Goal: Information Seeking & Learning: Understand process/instructions

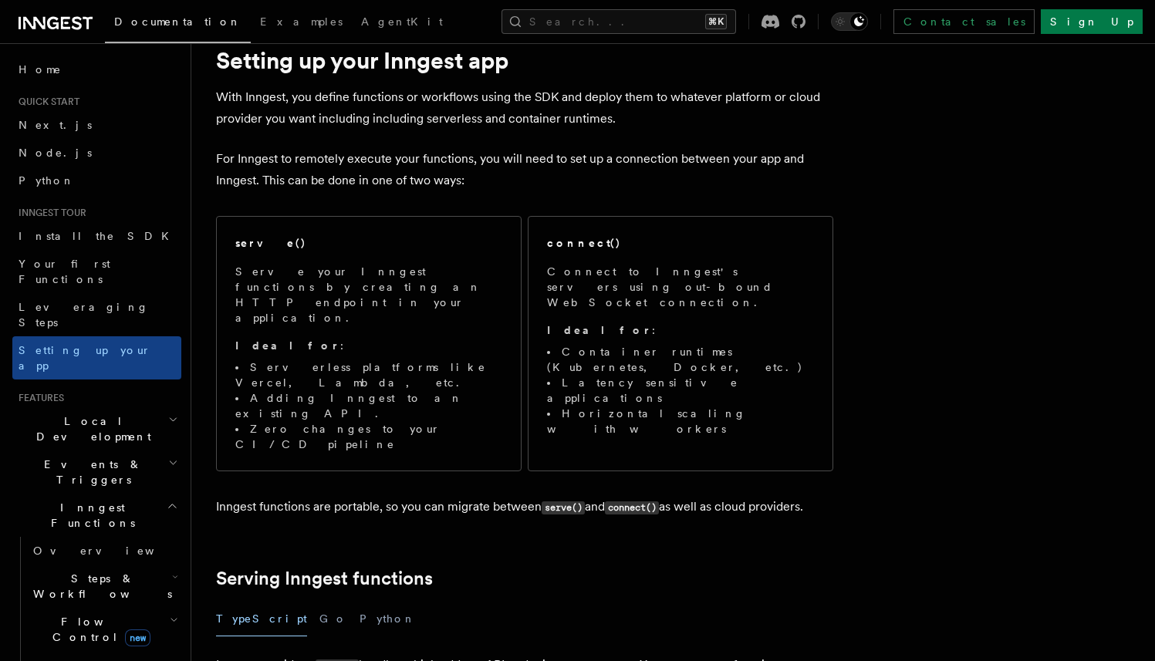
scroll to position [62, 0]
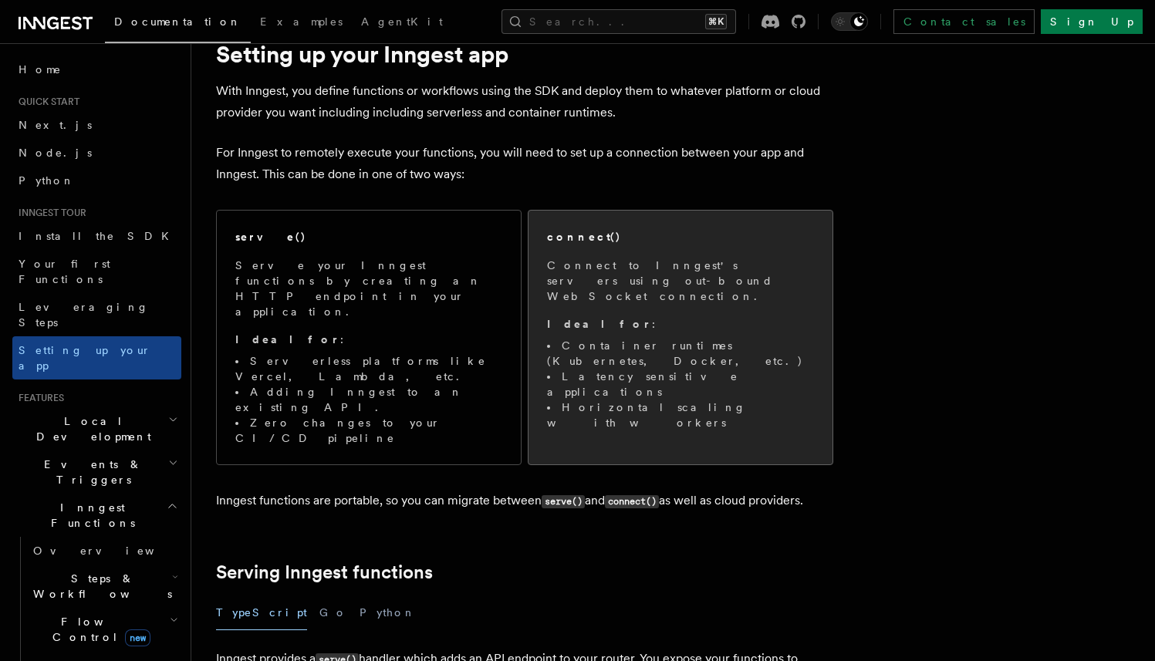
click at [784, 369] on div "connect() Connect to Inngest's servers using out-bound WebSocket connection. Id…" at bounding box center [680, 330] width 304 height 238
click at [769, 369] on li "Latency sensitive applications" at bounding box center [680, 384] width 267 height 31
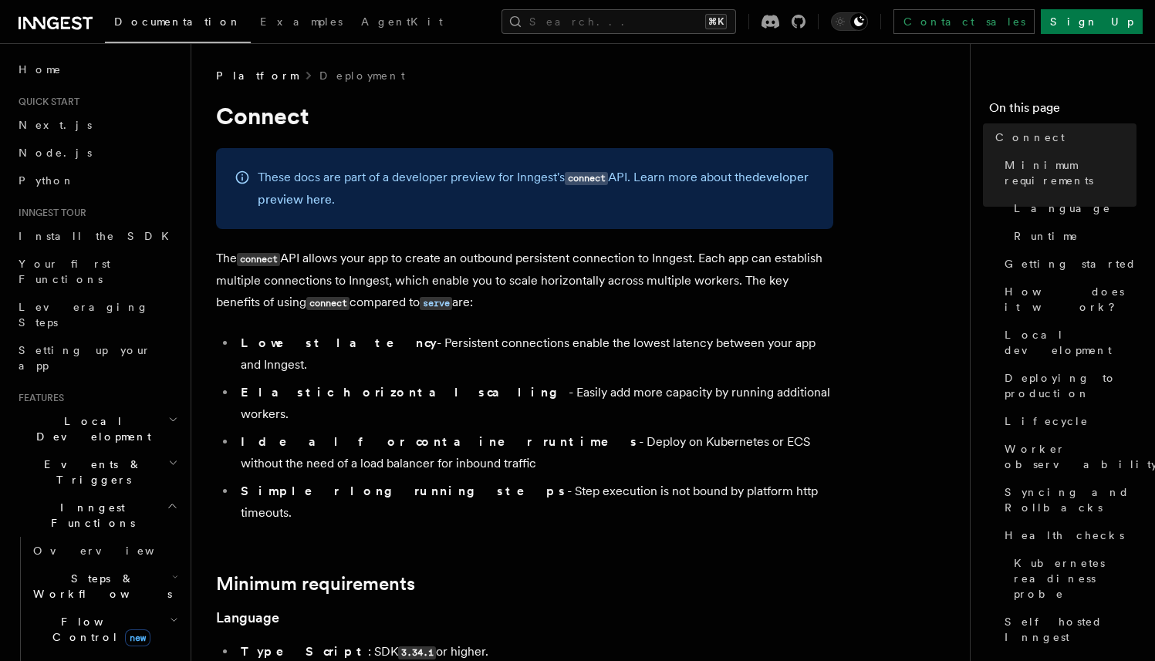
click at [495, 305] on p "The connect API allows your app to create an outbound persistent connection to …" at bounding box center [524, 281] width 617 height 66
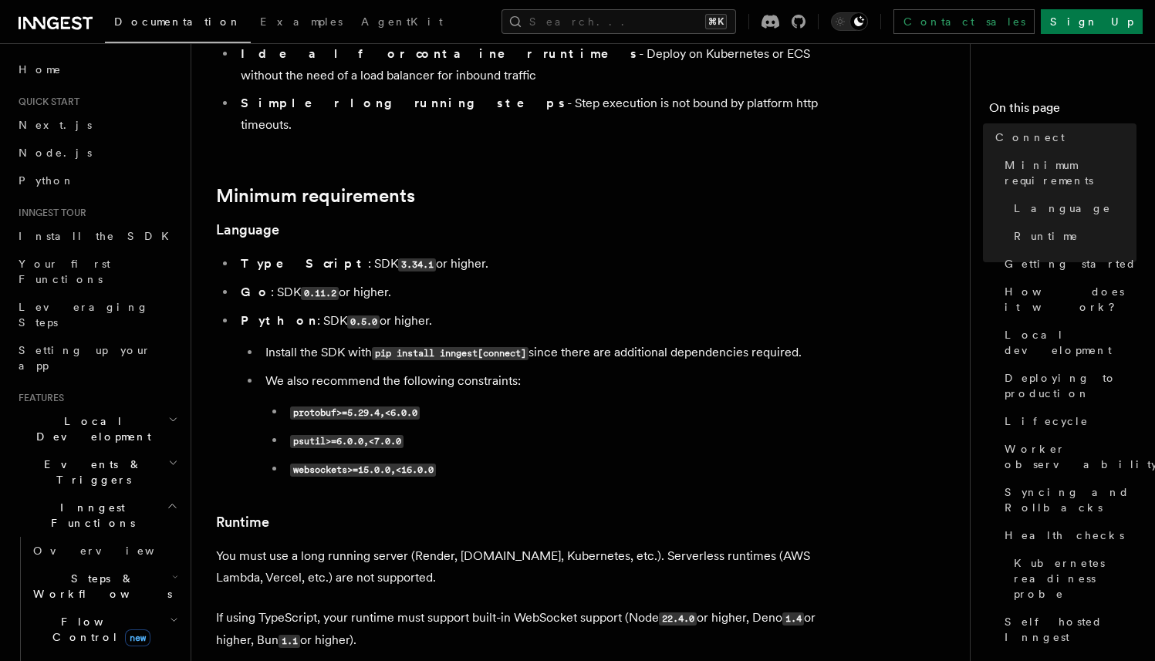
scroll to position [366, 0]
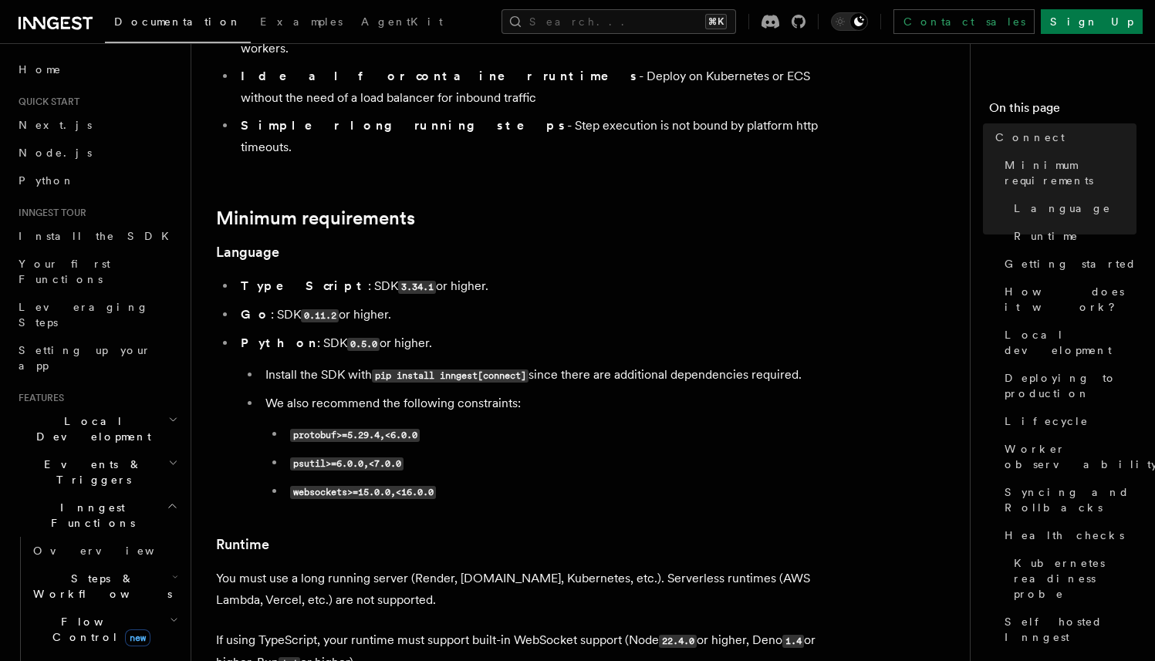
click at [716, 275] on li "TypeScript : SDK 3.34.1 or higher." at bounding box center [534, 286] width 597 height 22
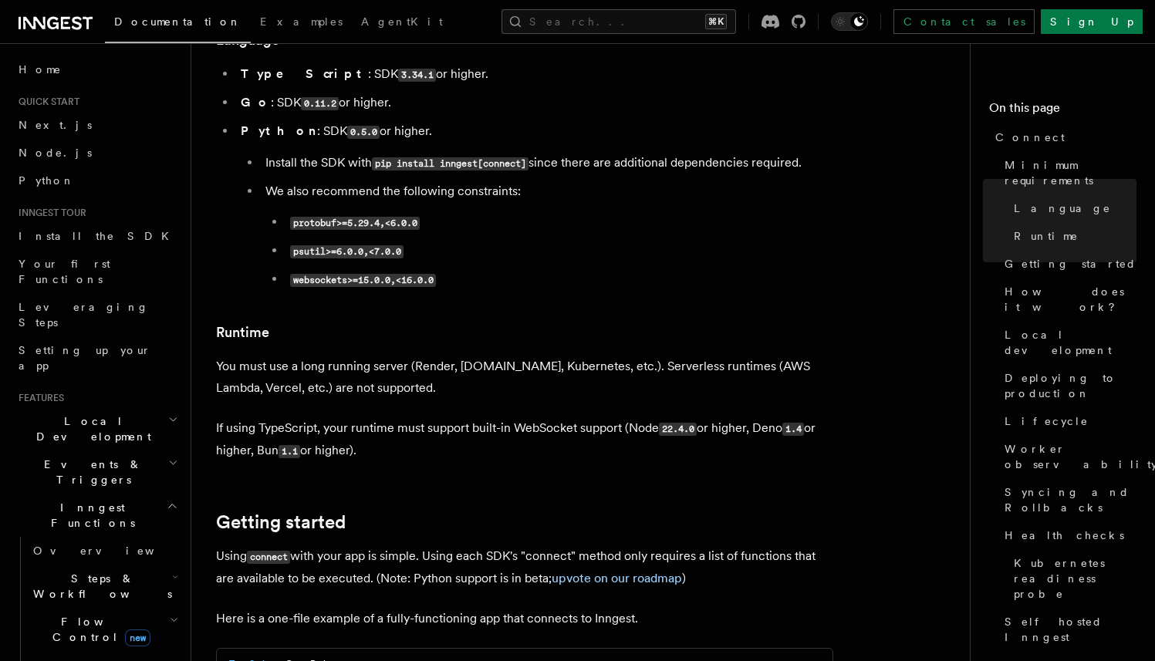
scroll to position [579, 0]
click at [555, 354] on p "You must use a long running server (Render, Fly.io, Kubernetes, etc.). Serverle…" at bounding box center [524, 375] width 617 height 43
click at [581, 354] on p "You must use a long running server (Render, Fly.io, Kubernetes, etc.). Serverle…" at bounding box center [524, 375] width 617 height 43
click at [600, 354] on p "You must use a long running server (Render, Fly.io, Kubernetes, etc.). Serverle…" at bounding box center [524, 375] width 617 height 43
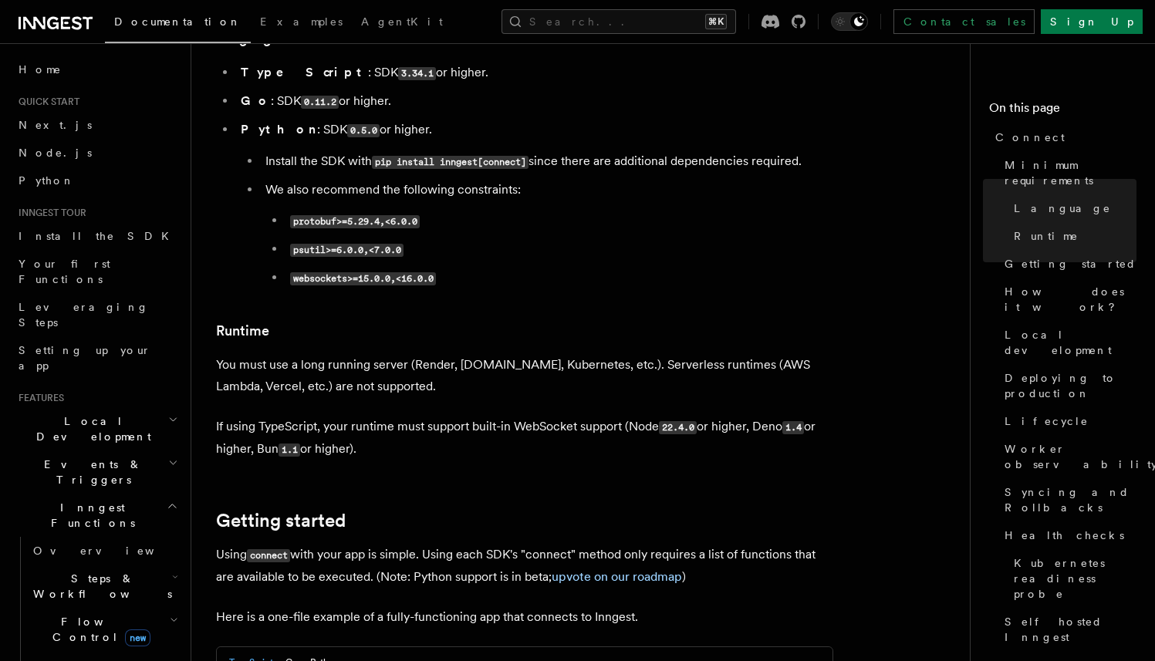
click at [582, 354] on p "You must use a long running server (Render, Fly.io, Kubernetes, etc.). Serverle…" at bounding box center [524, 375] width 617 height 43
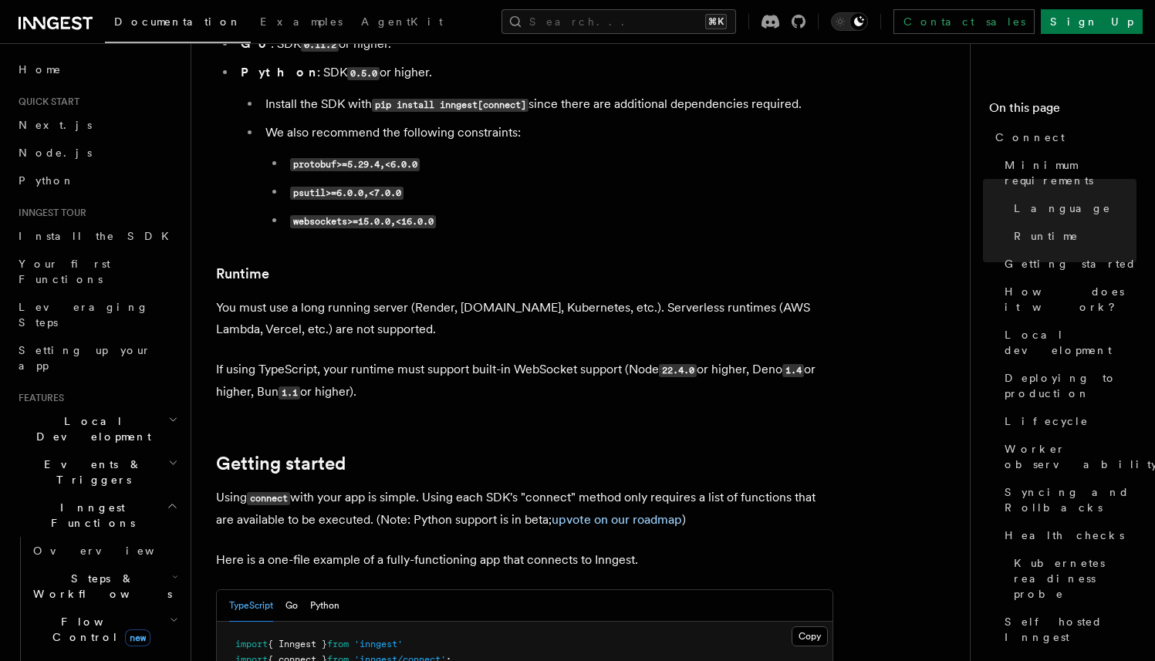
scroll to position [676, 0]
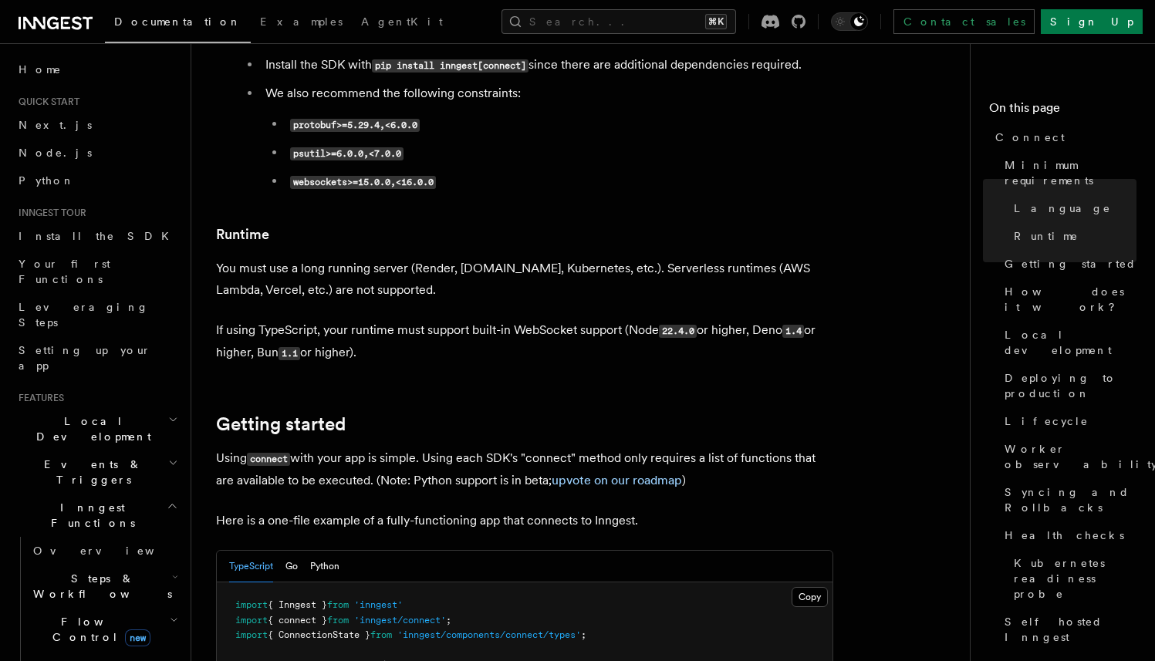
click at [561, 319] on p "If using TypeScript, your runtime must support built-in WebSocket support (Node…" at bounding box center [524, 341] width 617 height 45
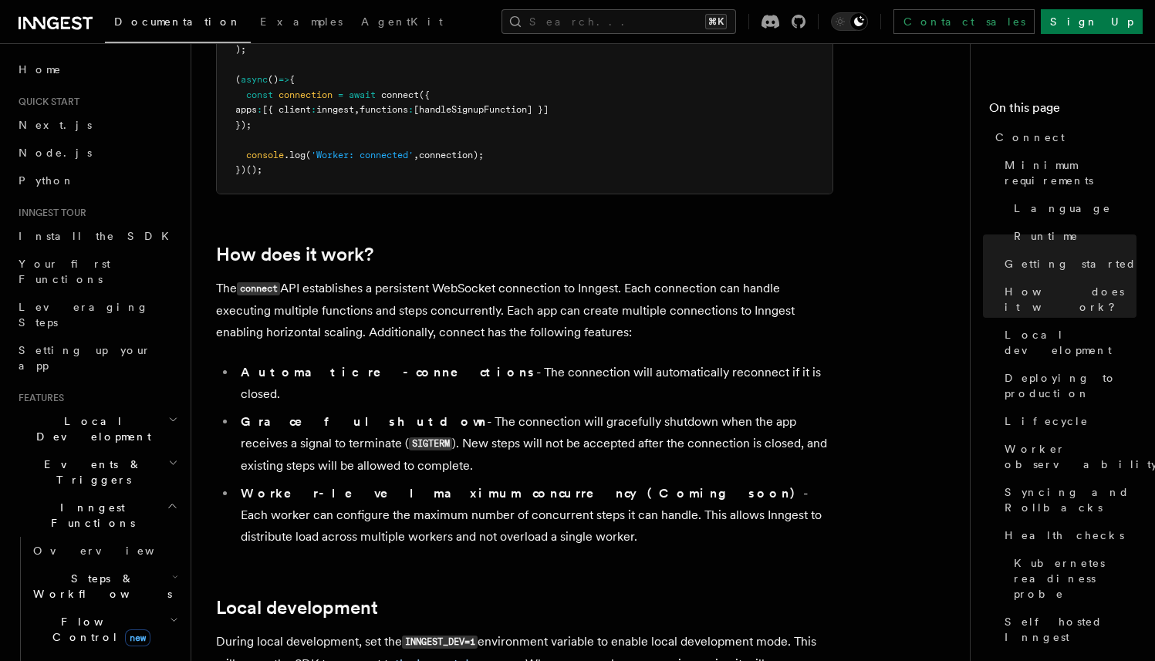
scroll to position [1472, 0]
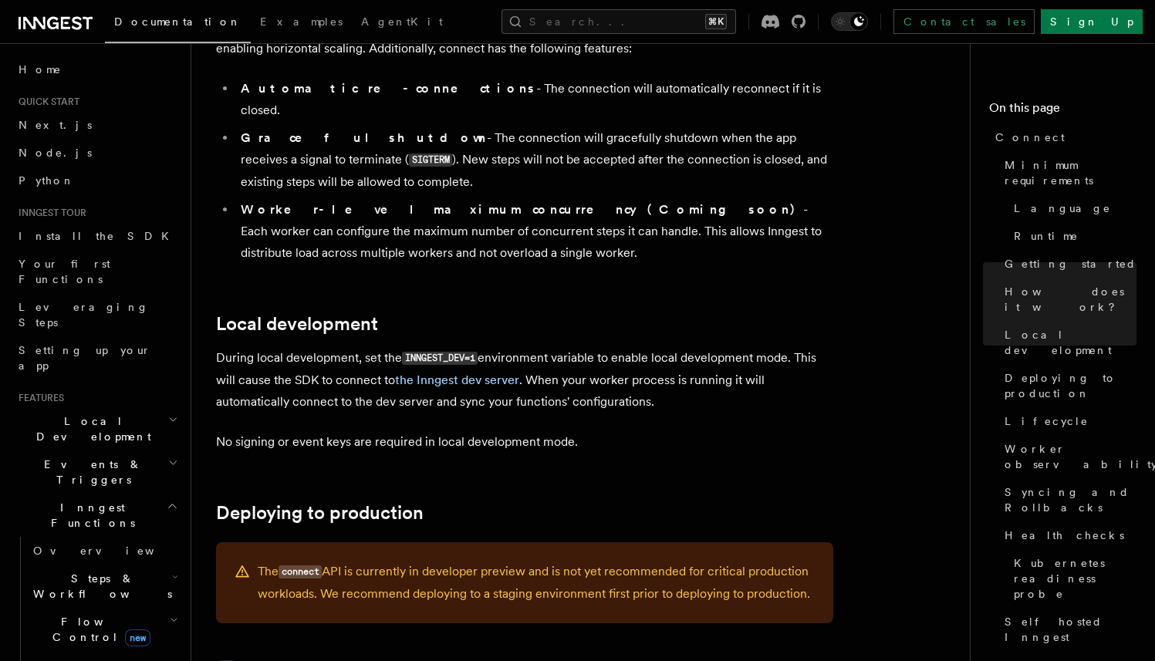
scroll to position [1726, 0]
click at [342, 346] on p "During local development, set the INNGEST_DEV=1 environment variable to enable …" at bounding box center [524, 379] width 617 height 66
click at [676, 346] on p "During local development, set the INNGEST_DEV=1 environment variable to enable …" at bounding box center [524, 379] width 617 height 66
click at [684, 346] on p "During local development, set the INNGEST_DEV=1 environment variable to enable …" at bounding box center [524, 379] width 617 height 66
click at [358, 430] on p "No signing or event keys are required in local development mode." at bounding box center [524, 441] width 617 height 22
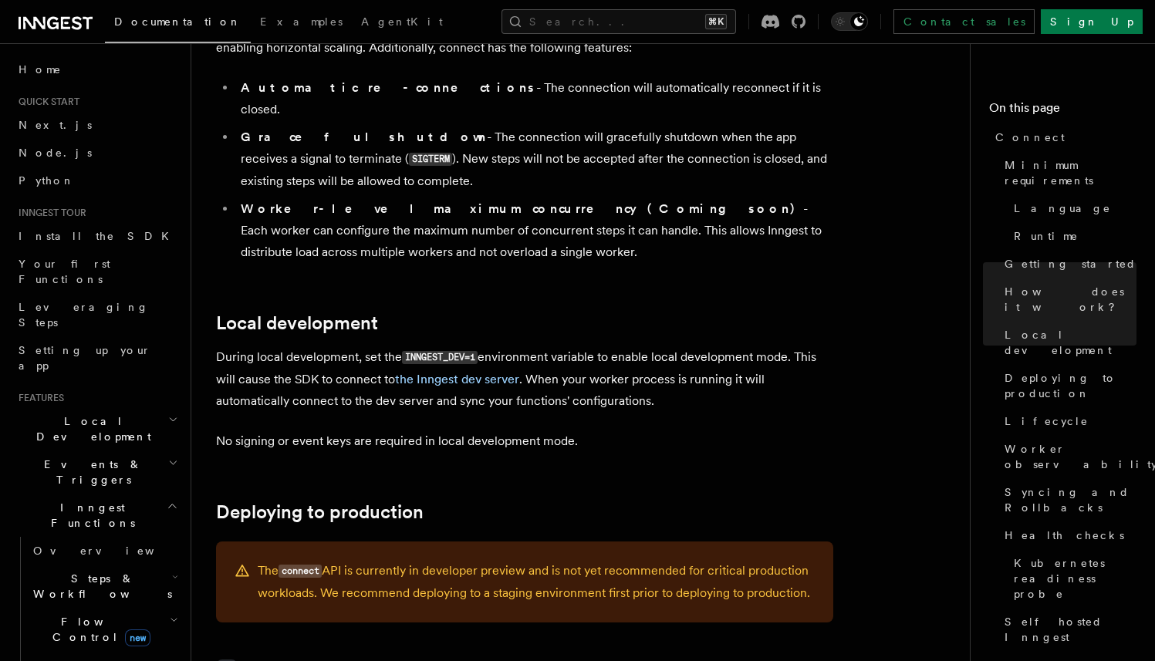
click at [609, 430] on p "No signing or event keys are required in local development mode." at bounding box center [524, 441] width 617 height 22
click at [551, 346] on p "During local development, set the INNGEST_DEV=1 environment variable to enable …" at bounding box center [524, 379] width 617 height 66
click at [440, 346] on p "During local development, set the INNGEST_DEV=1 environment variable to enable …" at bounding box center [524, 379] width 617 height 66
click at [620, 430] on p "No signing or event keys are required in local development mode." at bounding box center [524, 441] width 617 height 22
click at [660, 430] on p "No signing or event keys are required in local development mode." at bounding box center [524, 441] width 617 height 22
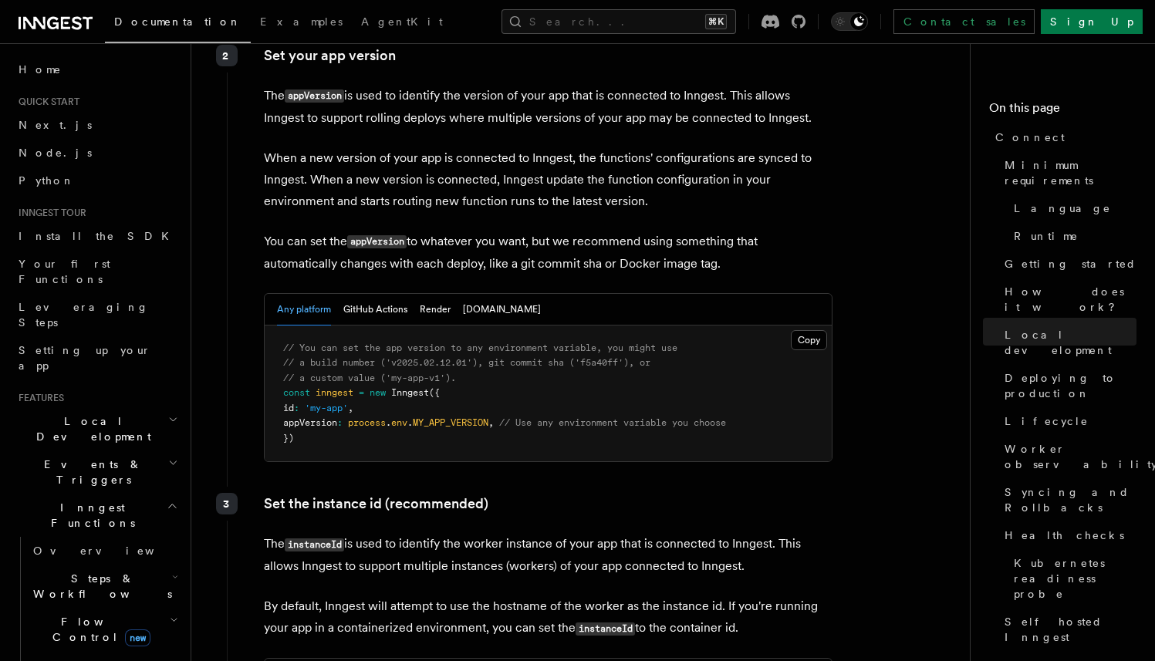
scroll to position [2497, 0]
click at [369, 293] on button "GitHub Actions" at bounding box center [375, 309] width 64 height 32
click at [315, 293] on button "Any platform" at bounding box center [304, 309] width 54 height 32
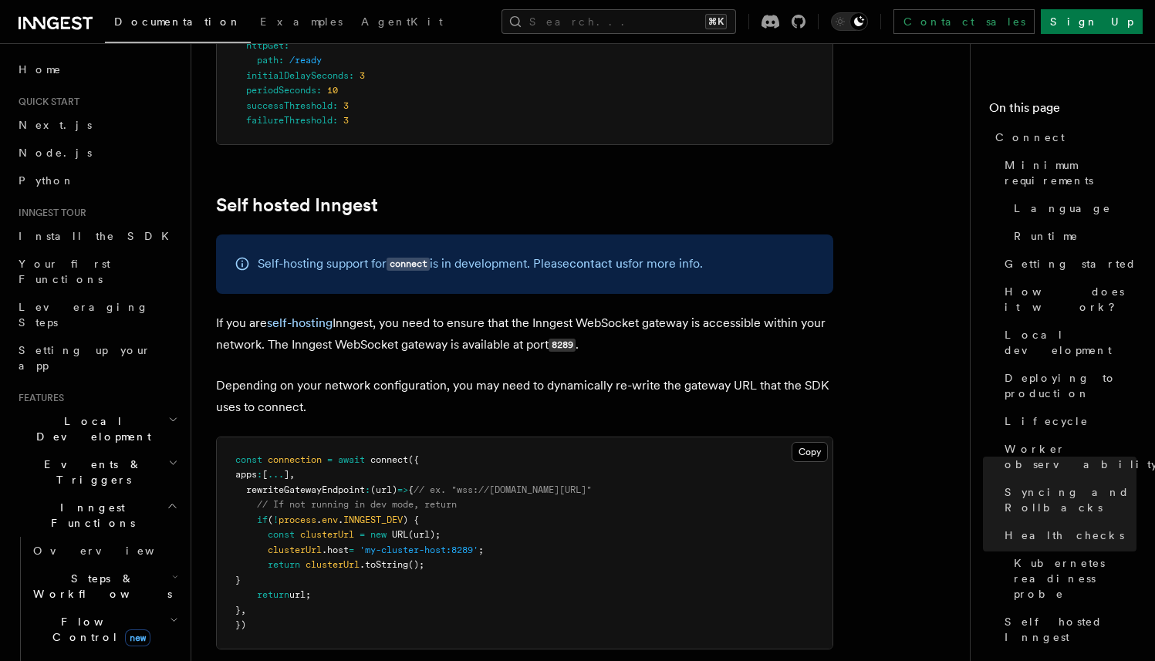
scroll to position [7558, 0]
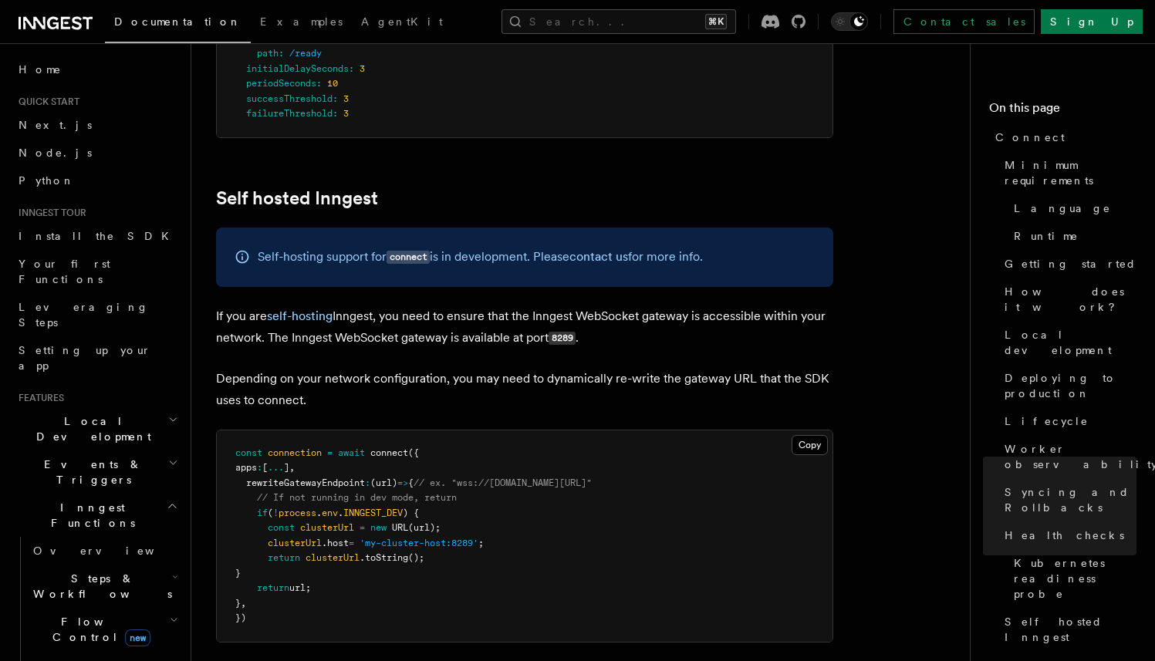
click at [426, 305] on p "If you are self-hosting Inngest, you need to ensure that the Inngest WebSocket …" at bounding box center [524, 327] width 617 height 44
click at [467, 305] on p "If you are self-hosting Inngest, you need to ensure that the Inngest WebSocket …" at bounding box center [524, 327] width 617 height 44
click at [589, 305] on p "If you are self-hosting Inngest, you need to ensure that the Inngest WebSocket …" at bounding box center [524, 327] width 617 height 44
click at [551, 368] on p "Depending on your network configuration, you may need to dynamically re-write t…" at bounding box center [524, 389] width 617 height 43
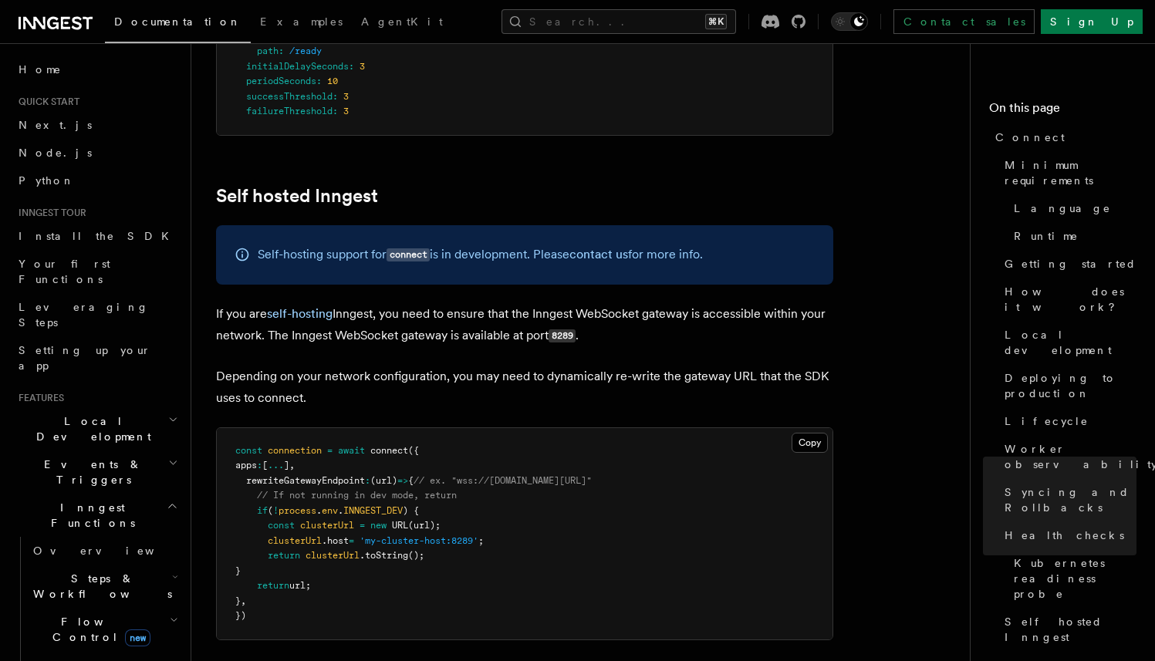
click at [473, 535] on span "'my-cluster-host:8289'" at bounding box center [418, 540] width 119 height 11
copy span "8289"
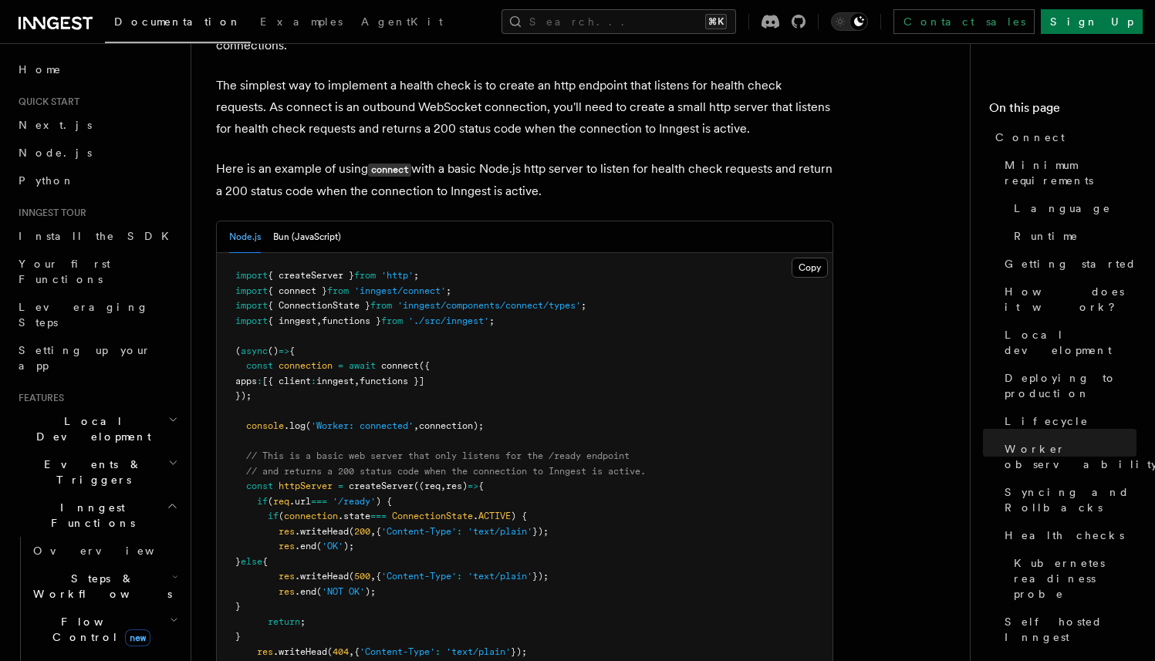
scroll to position [6500, 0]
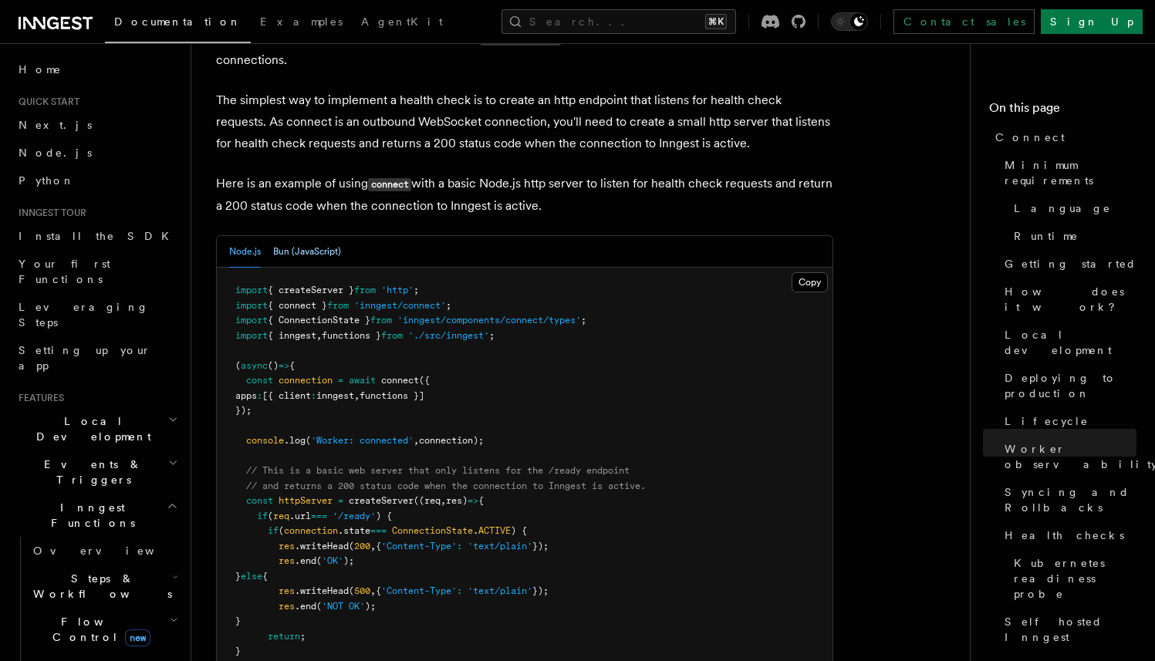
click at [314, 236] on button "Bun (JavaScript)" at bounding box center [307, 252] width 68 height 32
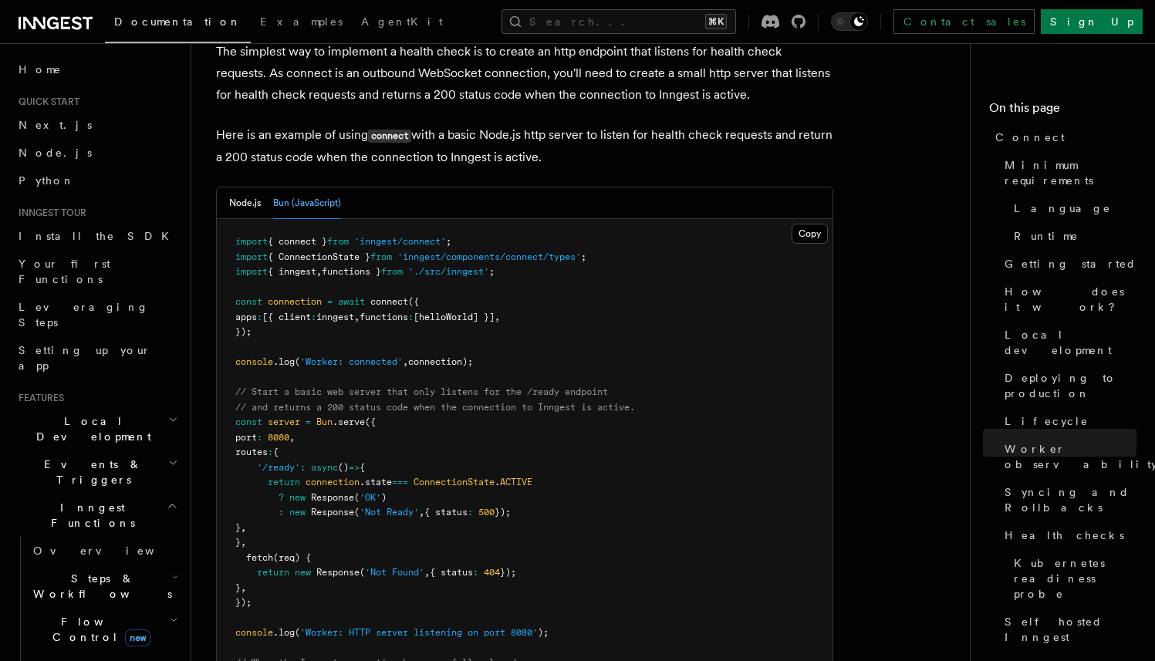
scroll to position [6535, 0]
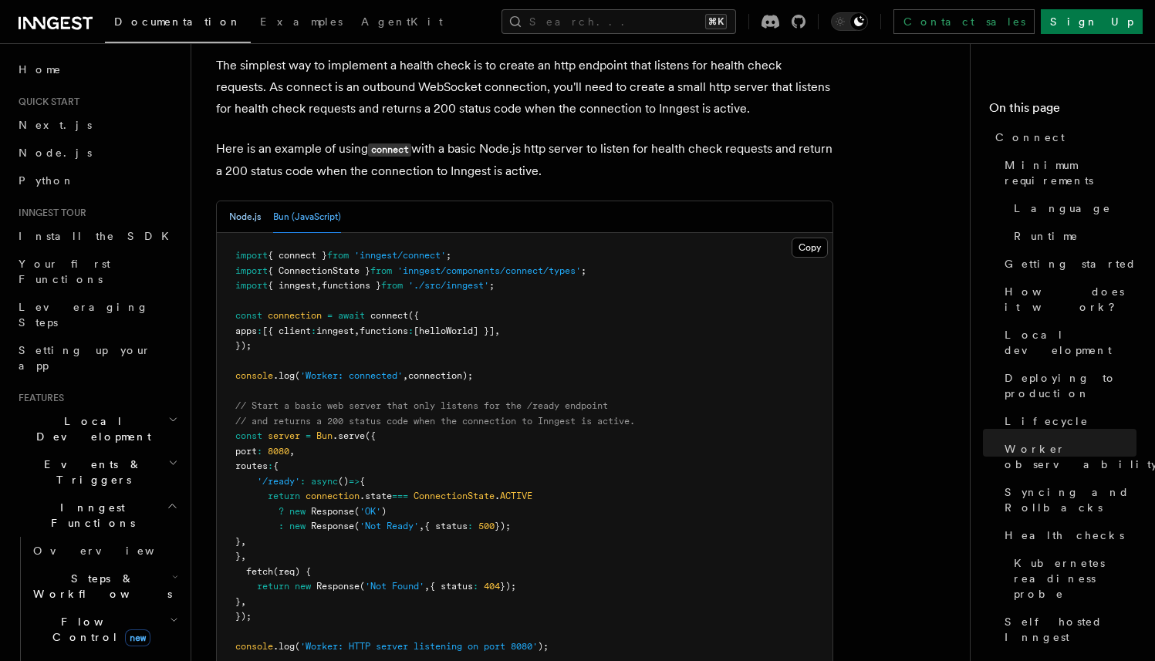
click at [233, 201] on button "Node.js" at bounding box center [245, 217] width 32 height 32
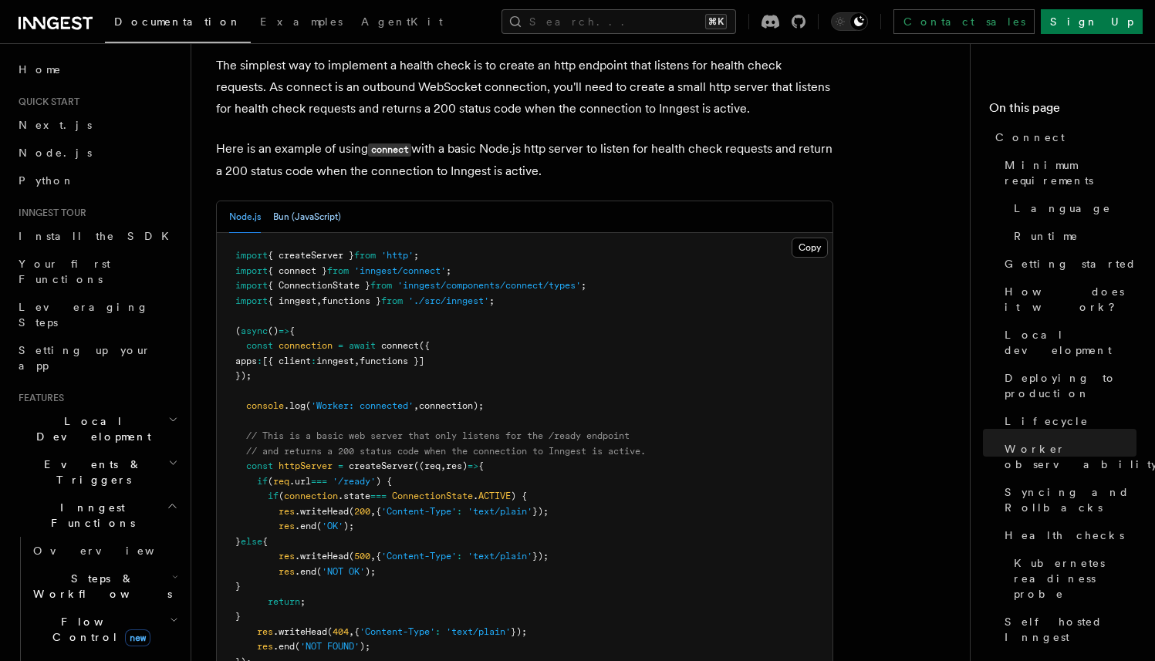
click at [309, 201] on button "Bun (JavaScript)" at bounding box center [307, 217] width 68 height 32
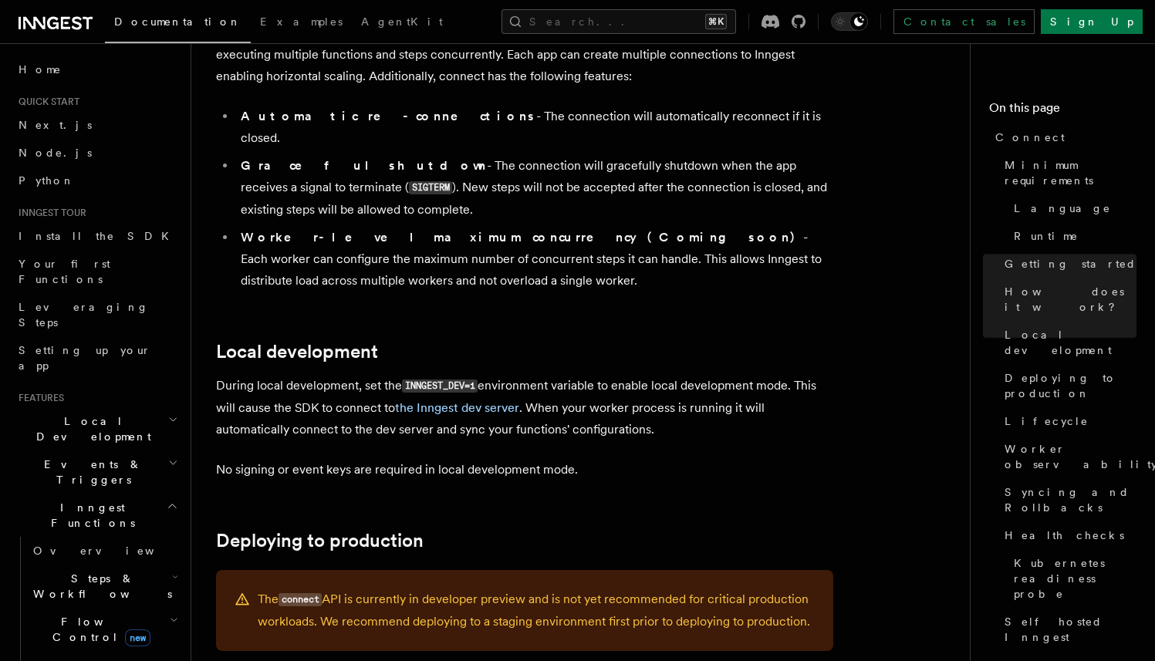
scroll to position [1706, 0]
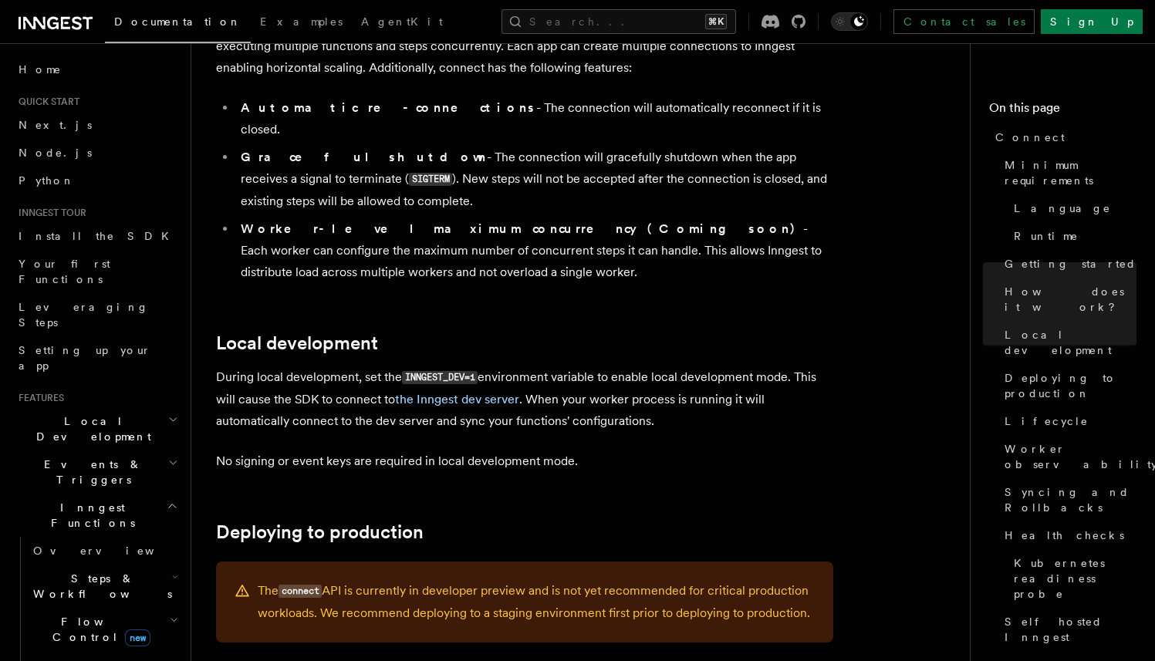
click at [692, 366] on p "During local development, set the INNGEST_DEV=1 environment variable to enable …" at bounding box center [524, 399] width 617 height 66
click at [587, 366] on p "During local development, set the INNGEST_DEV=1 environment variable to enable …" at bounding box center [524, 399] width 617 height 66
click at [656, 366] on p "During local development, set the INNGEST_DEV=1 environment variable to enable …" at bounding box center [524, 399] width 617 height 66
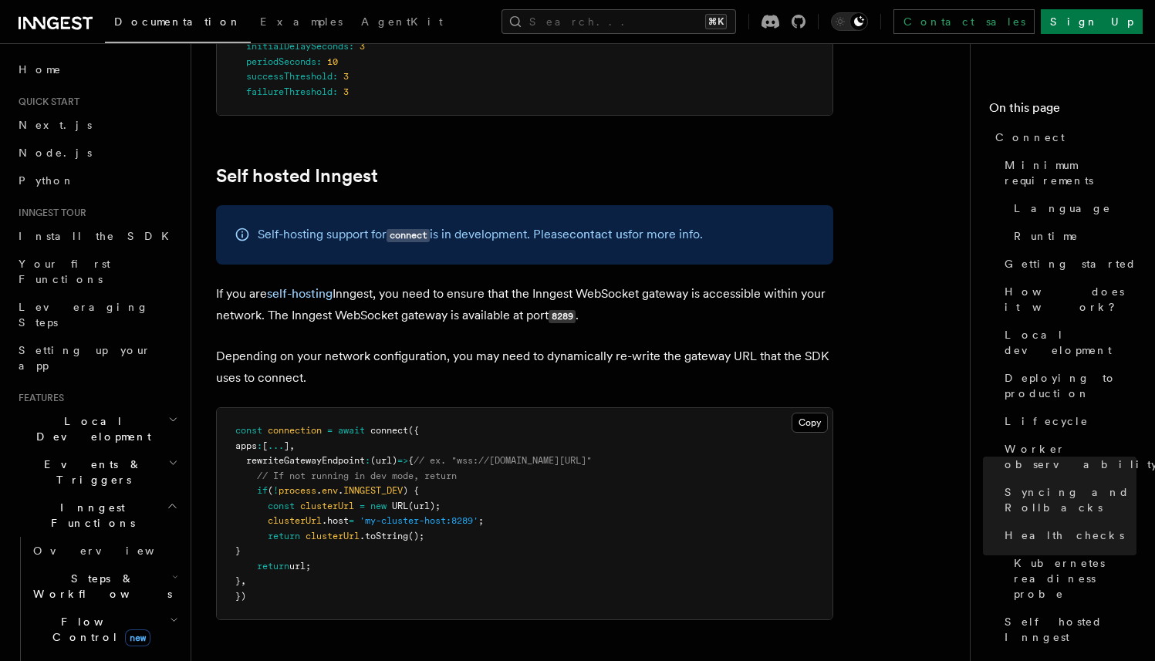
scroll to position [7481, 0]
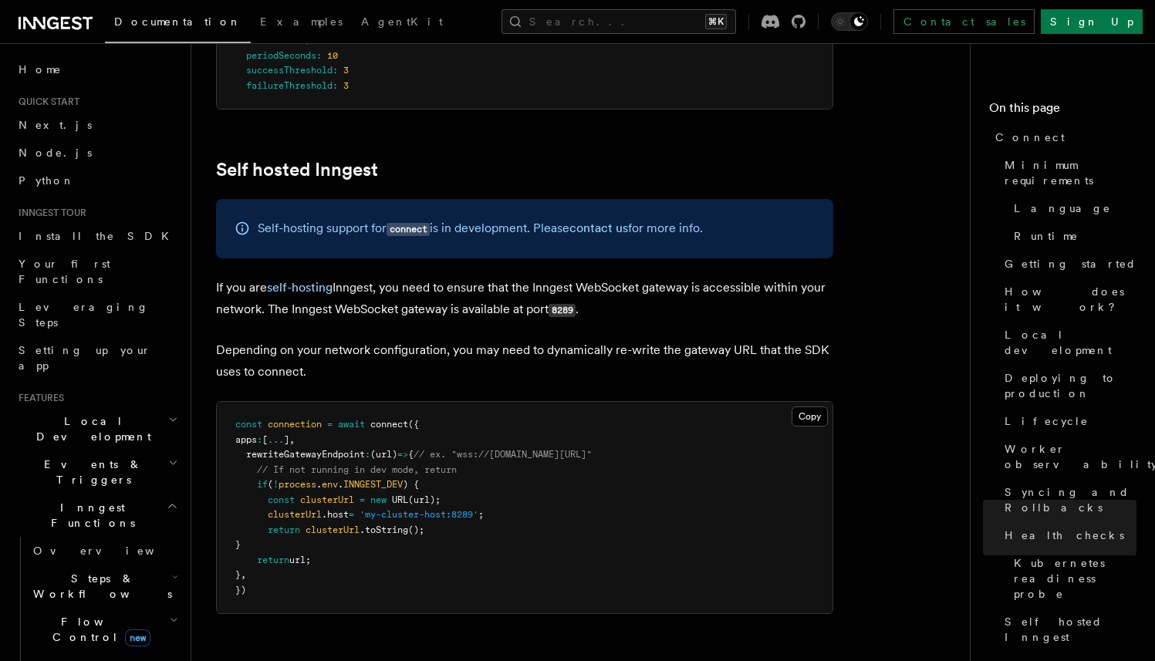
click at [397, 339] on p "Depending on your network configuration, you may need to dynamically re-write t…" at bounding box center [524, 360] width 617 height 43
click at [674, 277] on p "If you are self-hosting Inngest, you need to ensure that the Inngest WebSocket …" at bounding box center [524, 299] width 617 height 44
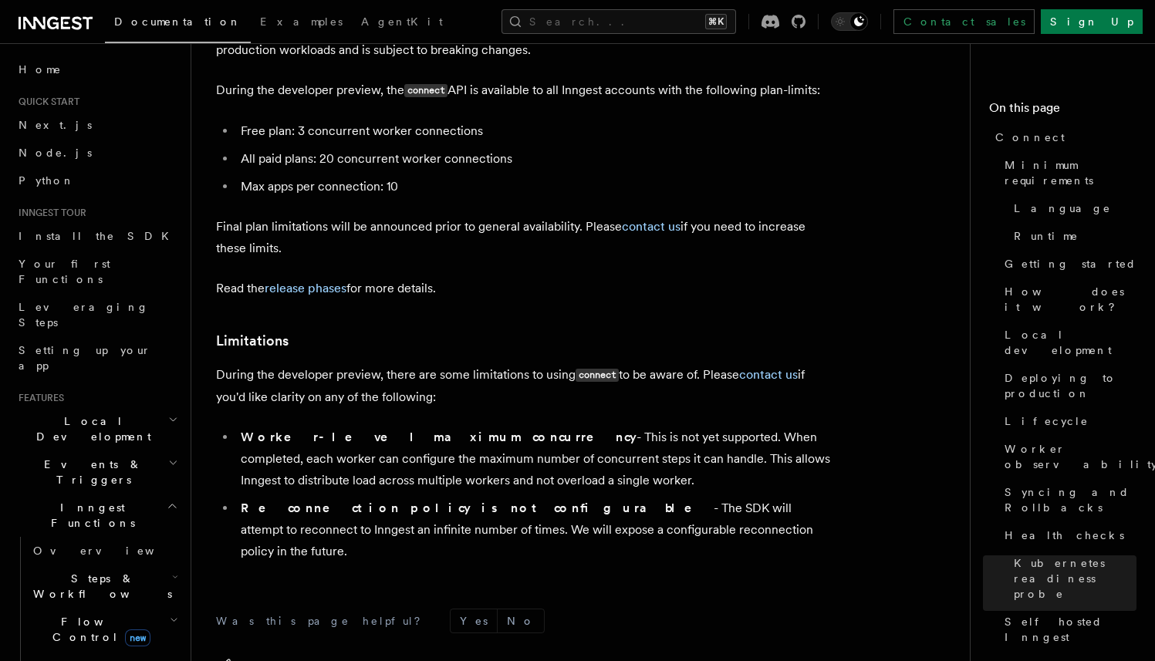
scroll to position [8502, 0]
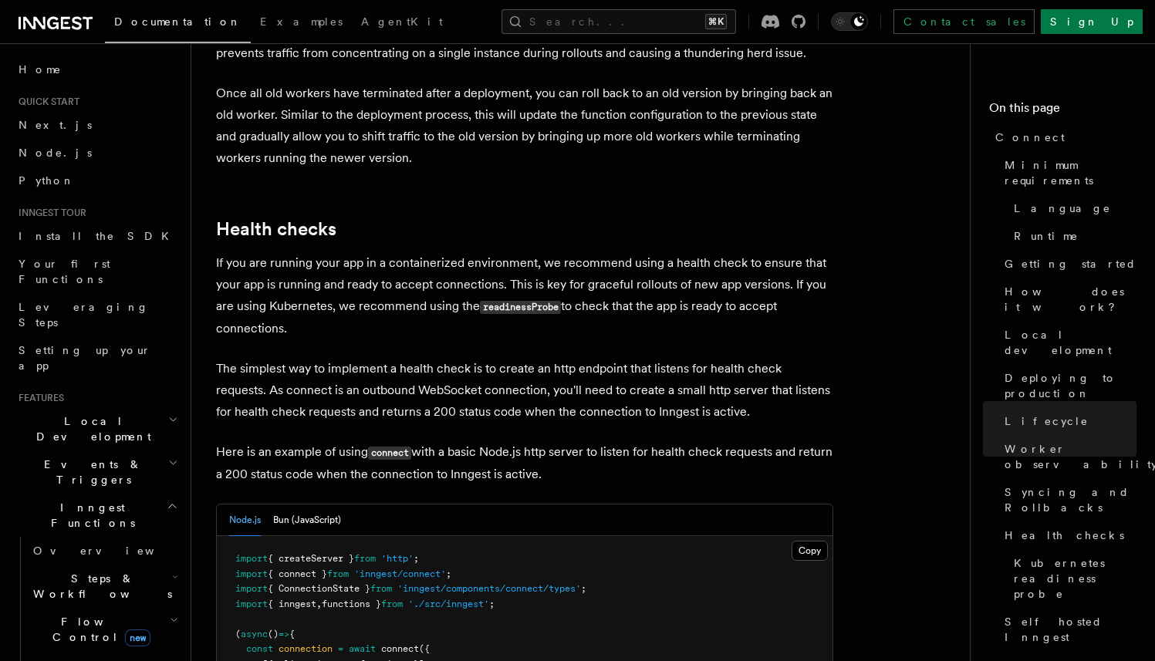
scroll to position [6231, 0]
click at [309, 505] on button "Bun (JavaScript)" at bounding box center [307, 521] width 68 height 32
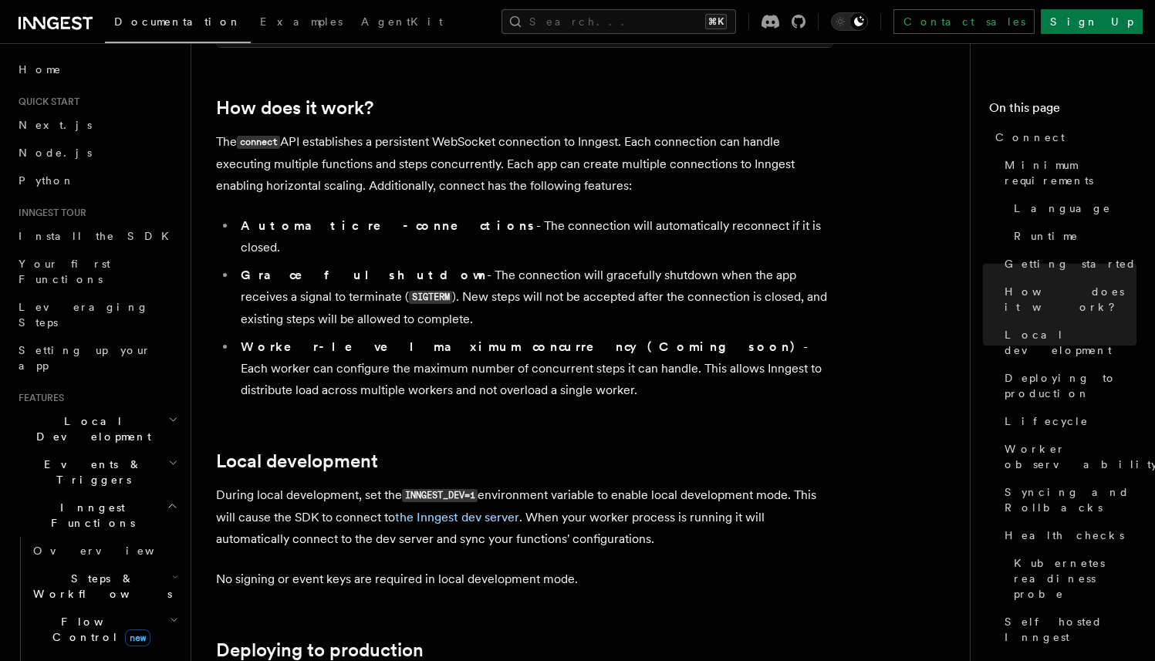
scroll to position [1584, 0]
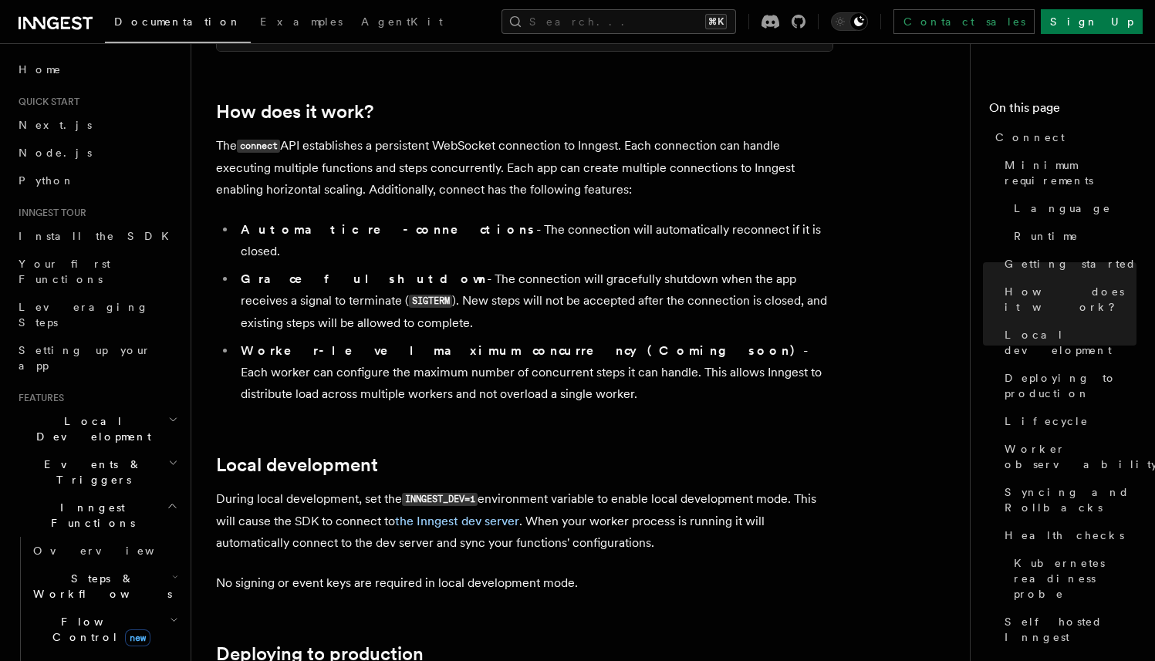
click at [745, 488] on p "During local development, set the INNGEST_DEV=1 environment variable to enable …" at bounding box center [524, 521] width 617 height 66
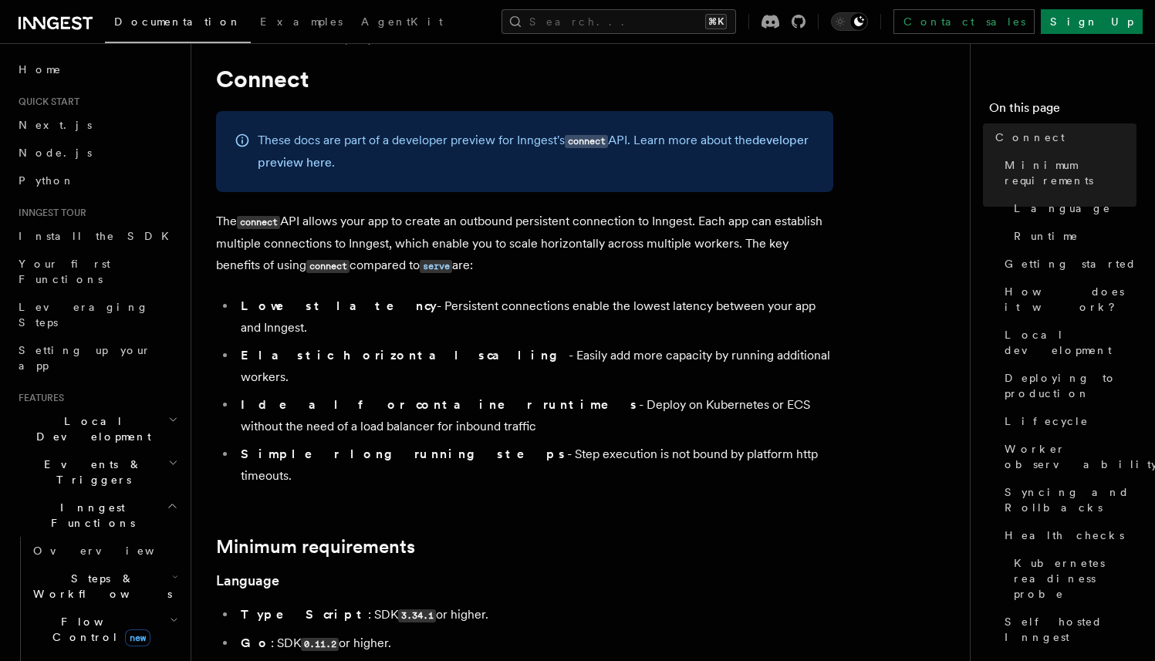
scroll to position [60, 0]
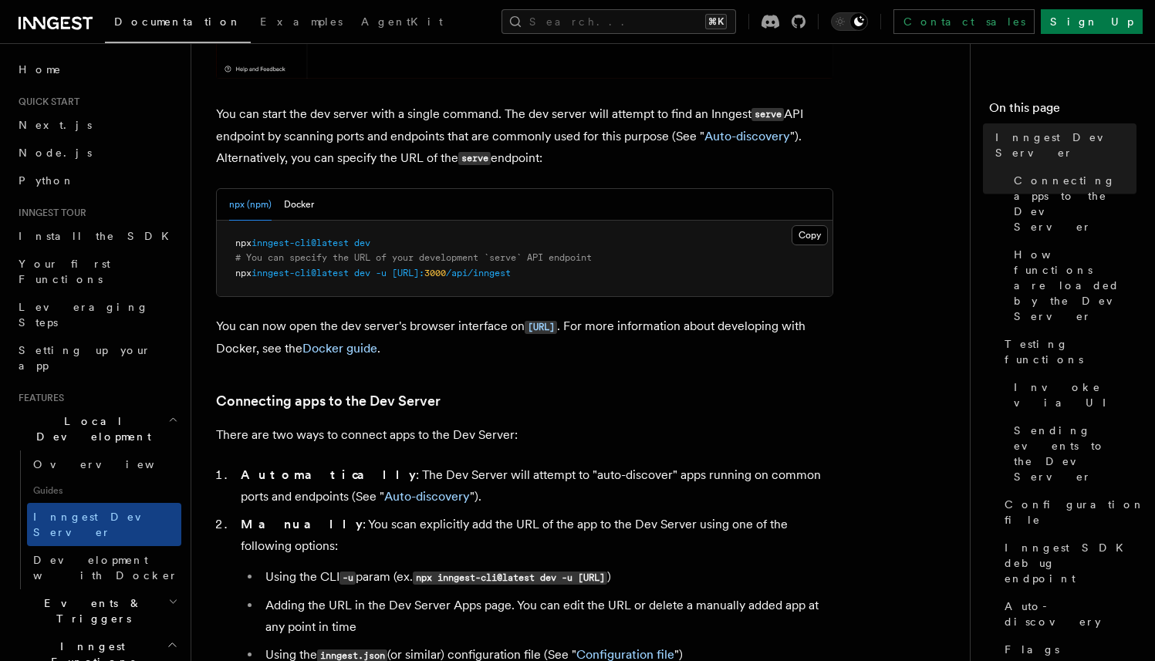
scroll to position [602, 0]
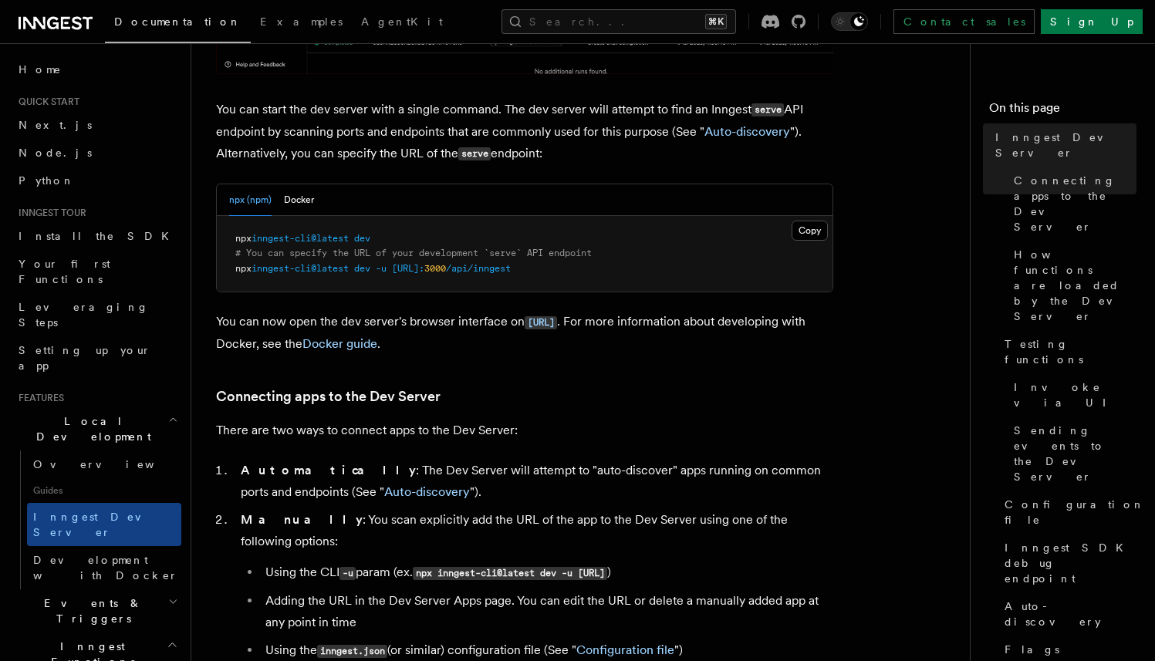
click at [600, 158] on p "You can start the dev server with a single command. The dev server will attempt…" at bounding box center [524, 132] width 617 height 66
